Goal: Task Accomplishment & Management: Complete application form

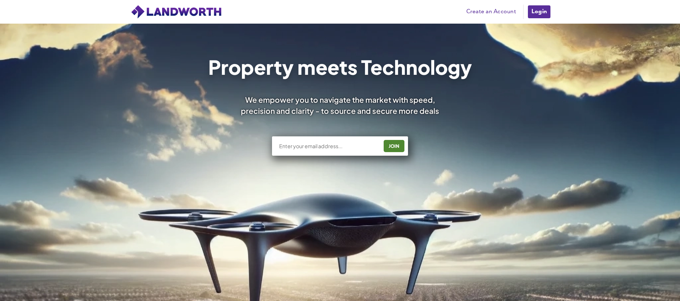
click at [359, 146] on input "text" at bounding box center [329, 146] width 100 height 7
type input "[EMAIL_ADDRESS][DOMAIN_NAME]"
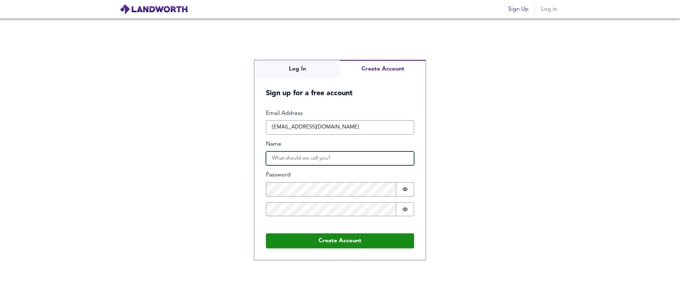
click at [351, 162] on input "Name" at bounding box center [340, 158] width 148 height 14
type input "Jakas smith"
click at [409, 190] on button "Password is hidden" at bounding box center [405, 189] width 18 height 14
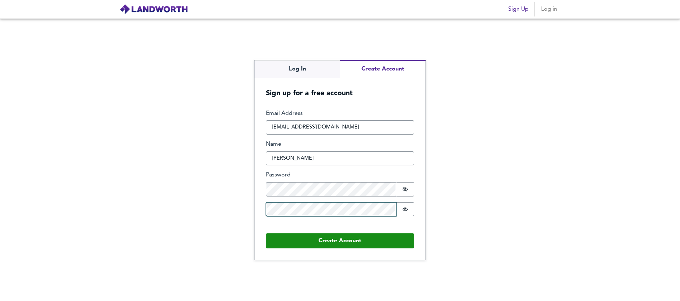
click at [266, 233] on button "Create Account" at bounding box center [340, 240] width 148 height 15
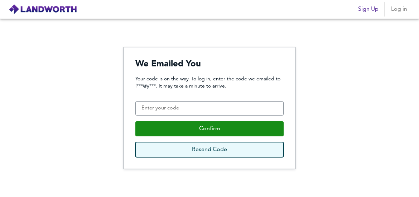
click at [213, 145] on button "Resend Code" at bounding box center [209, 149] width 148 height 15
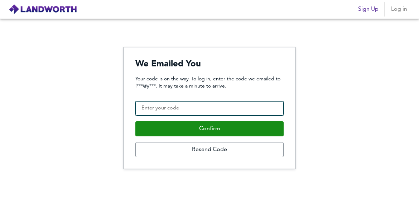
click at [247, 113] on input "Confirmation Code" at bounding box center [209, 108] width 148 height 14
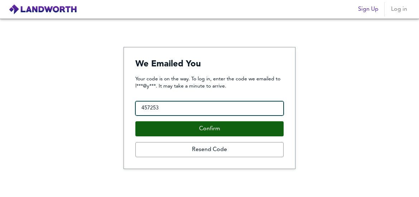
type input "457253"
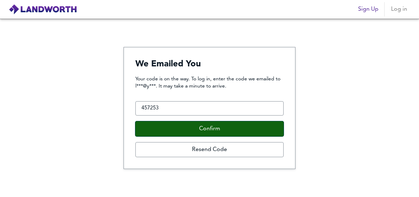
click at [235, 125] on button "Confirm" at bounding box center [209, 128] width 148 height 15
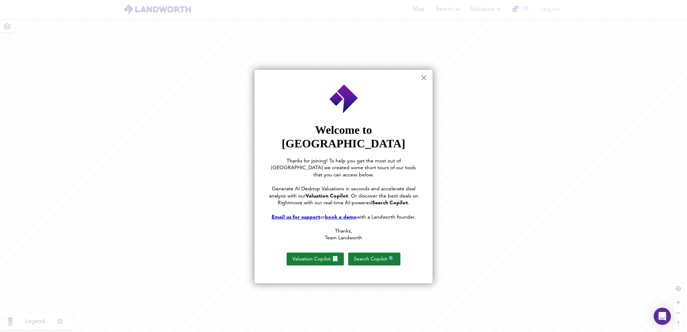
click at [419, 77] on button "×" at bounding box center [424, 77] width 7 height 11
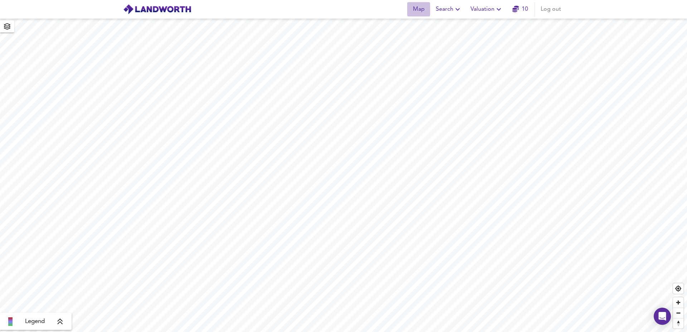
click at [419, 9] on span "Map" at bounding box center [418, 9] width 17 height 10
click at [419, 10] on icon "button" at bounding box center [458, 9] width 9 height 9
click at [419, 26] on li "New Search" at bounding box center [449, 25] width 71 height 13
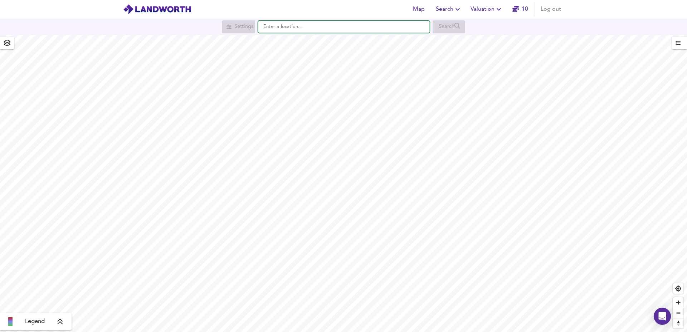
click at [285, 27] on input "text" at bounding box center [344, 27] width 172 height 12
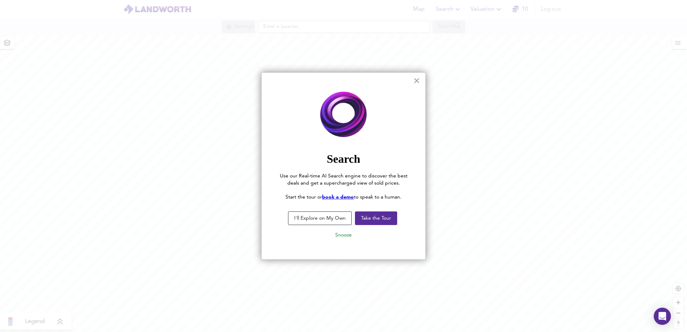
click at [318, 219] on button "I'll Explore on My Own" at bounding box center [320, 219] width 64 height 14
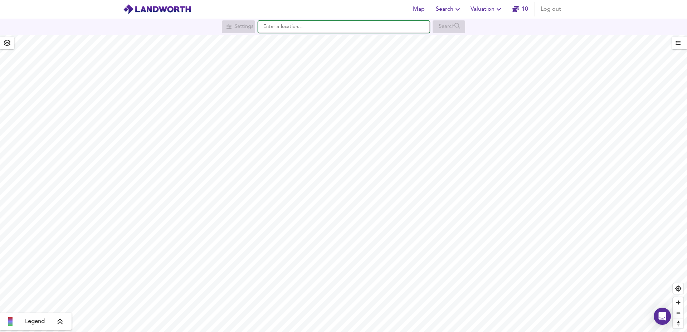
click at [318, 25] on input "text" at bounding box center [344, 27] width 172 height 12
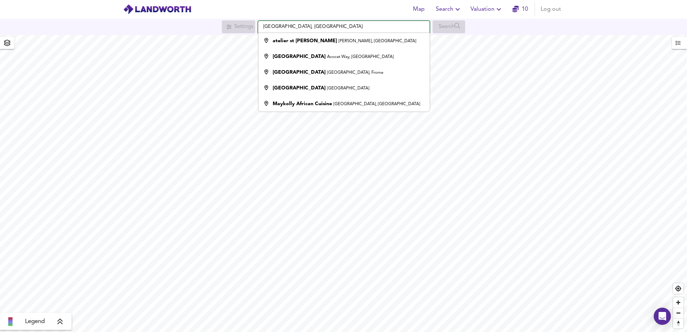
type input "atelier st louis malton, Wells Lane, Malton"
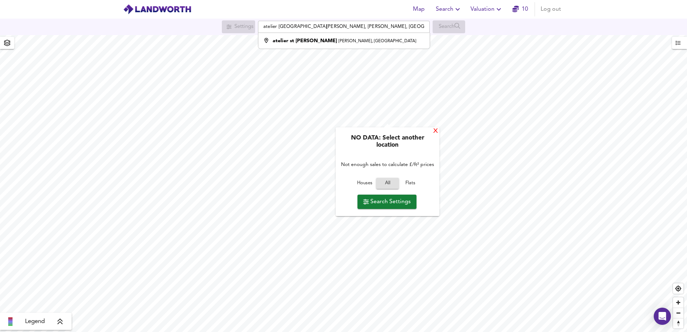
click at [435, 131] on div "X" at bounding box center [436, 131] width 6 height 7
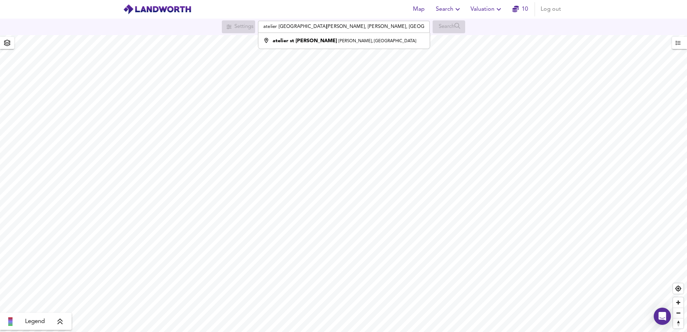
click at [358, 0] on html "Map Search Valuation 10 Log out Settings atelier st louis malton, Wells Lane, M…" at bounding box center [343, 166] width 687 height 332
click at [527, 10] on link "10" at bounding box center [521, 9] width 16 height 10
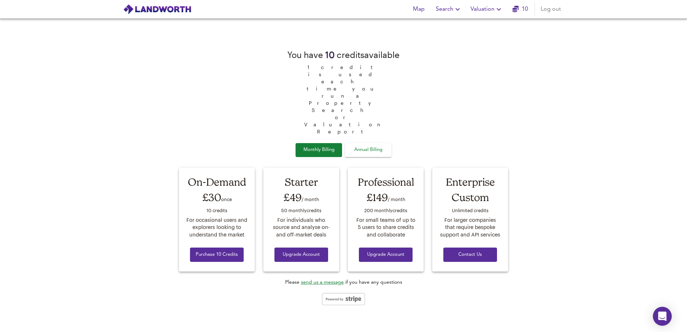
click at [660, 322] on div "Open Intercom Messenger" at bounding box center [662, 316] width 19 height 19
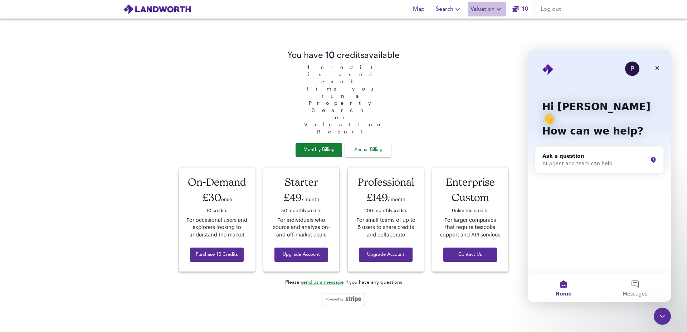
click at [499, 9] on icon "button" at bounding box center [499, 9] width 9 height 9
click at [457, 8] on icon "button" at bounding box center [458, 9] width 9 height 9
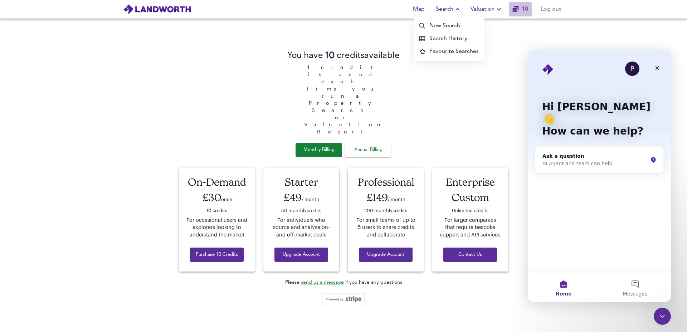
click at [522, 9] on link "10" at bounding box center [521, 9] width 16 height 10
click at [660, 69] on icon "Close" at bounding box center [658, 68] width 6 height 6
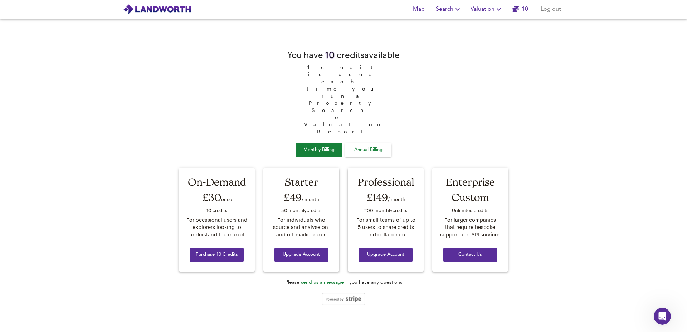
click at [171, 14] on img at bounding box center [157, 9] width 68 height 11
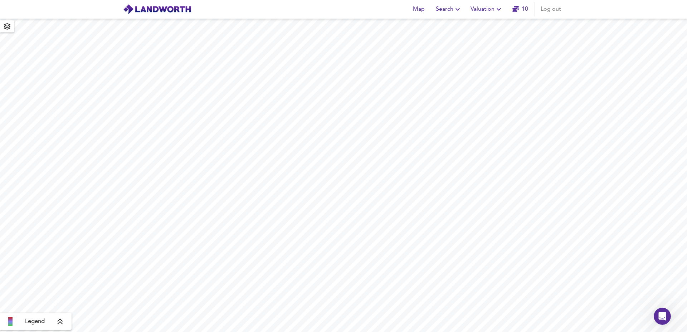
click at [171, 11] on img at bounding box center [157, 9] width 68 height 11
click at [552, 8] on span "Log out" at bounding box center [551, 9] width 20 height 10
